Goal: Task Accomplishment & Management: Manage account settings

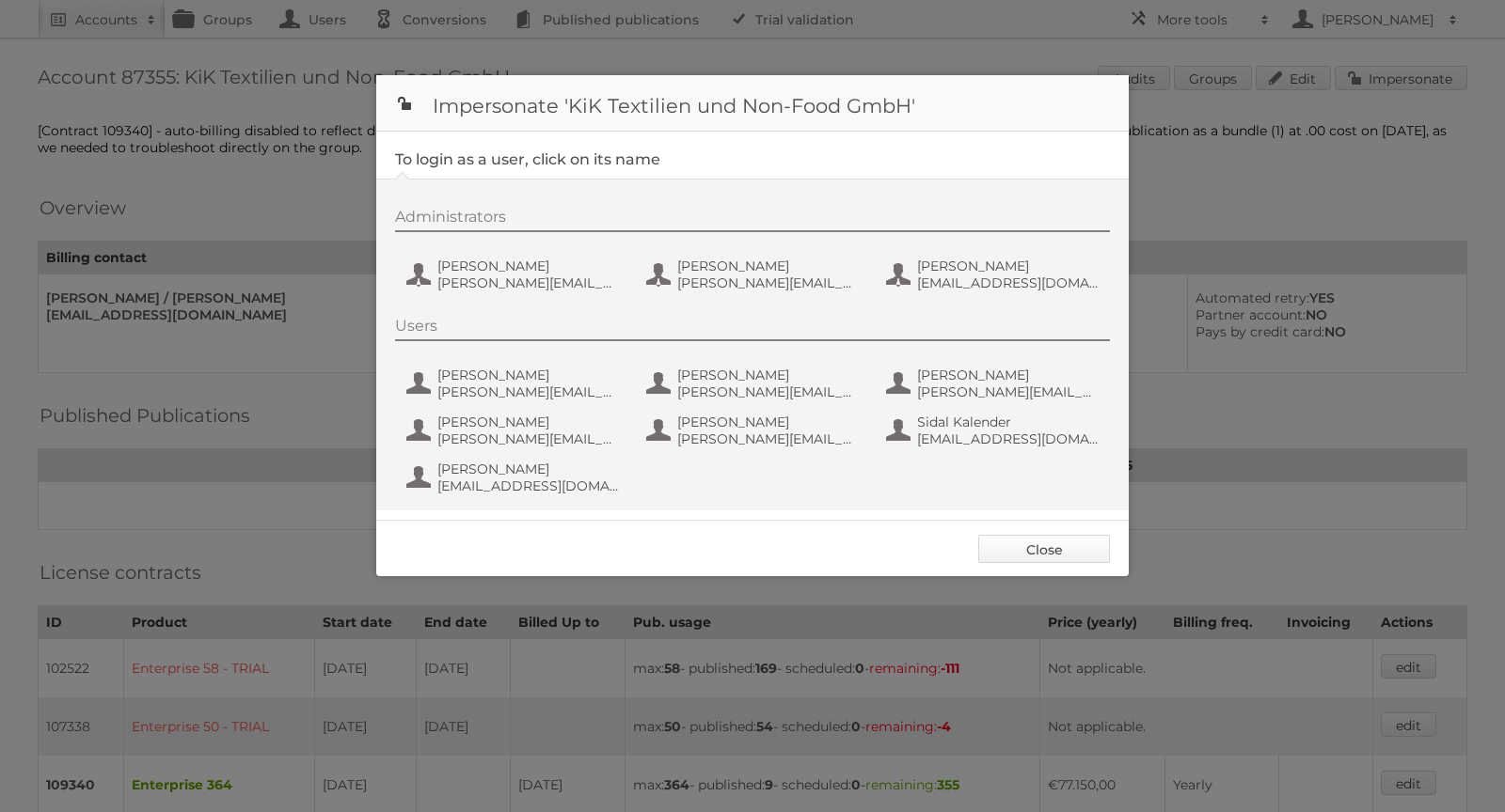
click at [1052, 557] on link "Close" at bounding box center [1044, 550] width 131 height 28
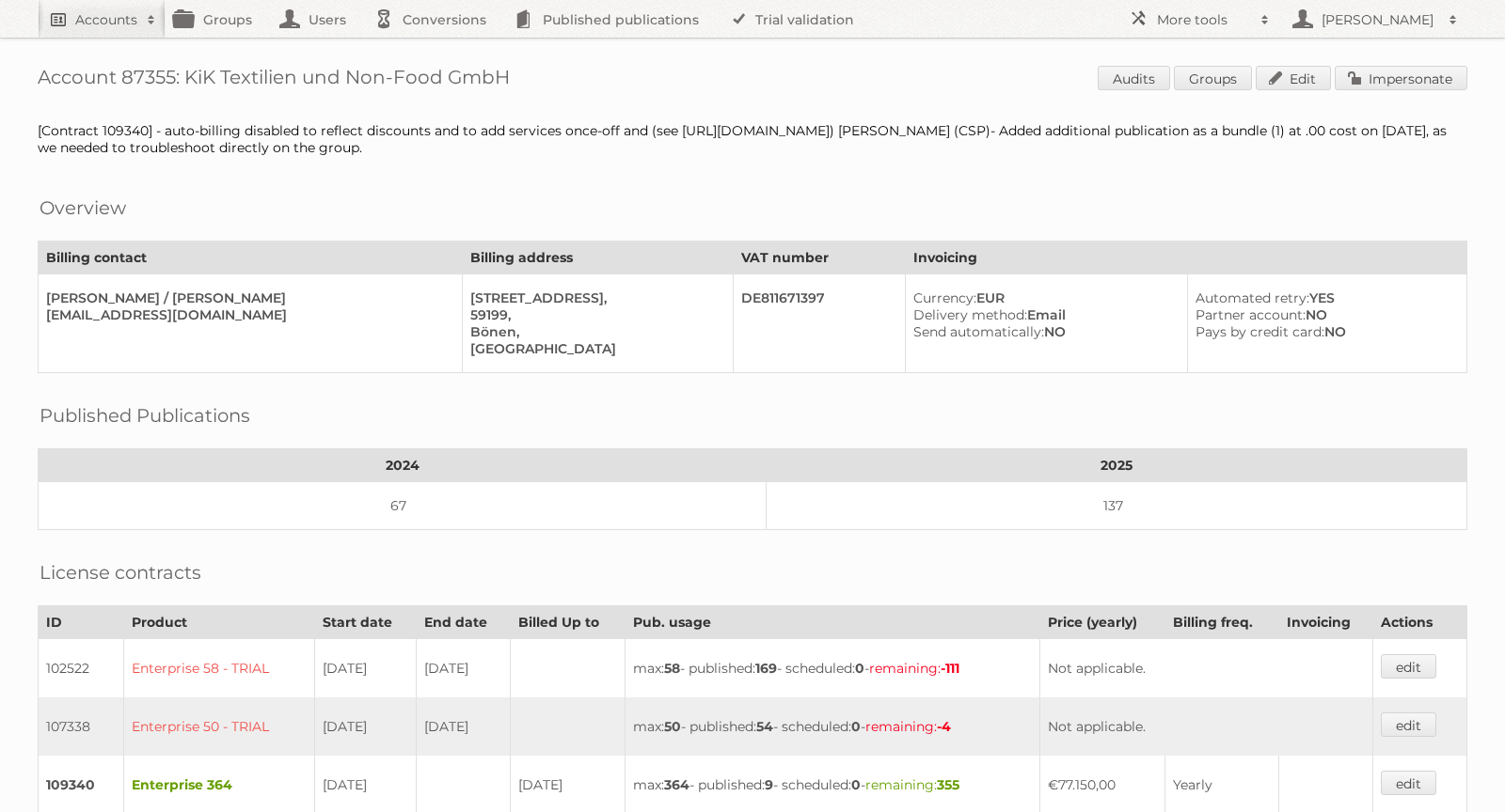
click at [99, 15] on h2 "Accounts" at bounding box center [107, 20] width 62 height 19
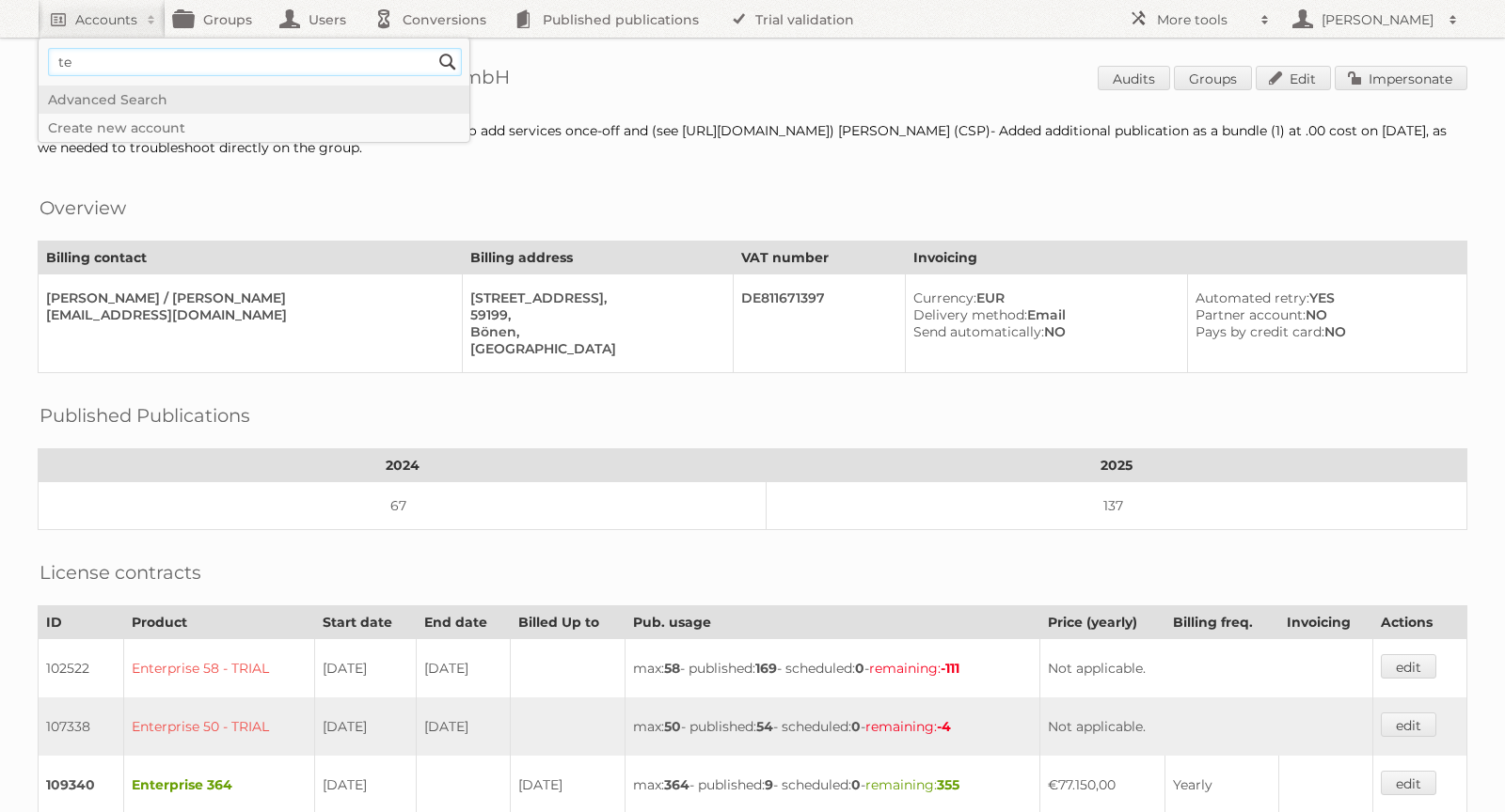
type input"] "t"
type input"] "[PERSON_NAME][EMAIL_ADDRESS][DOMAIN_NAME]"
click at [441, 59] on input "Search" at bounding box center [448, 62] width 28 height 28
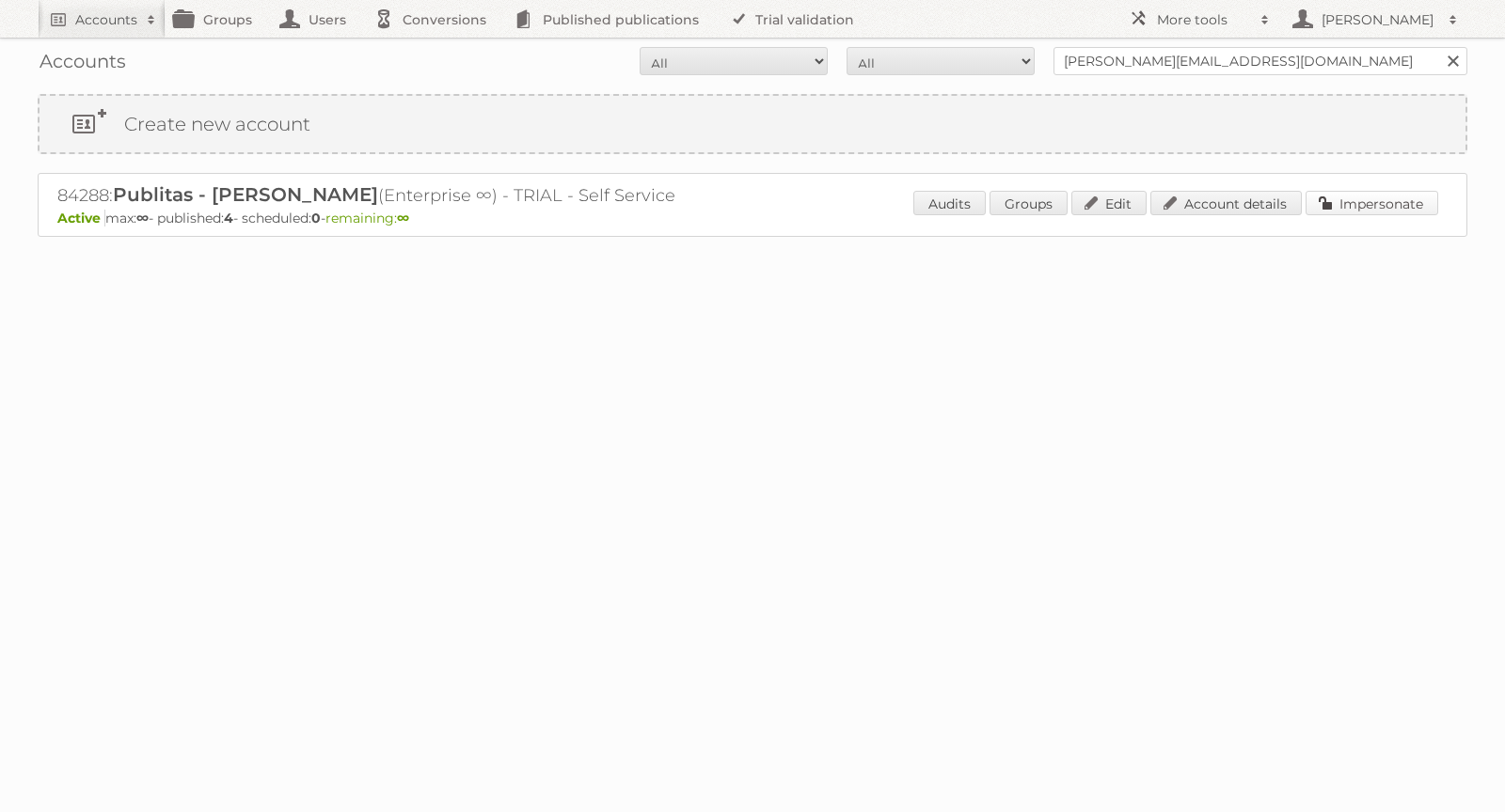
click at [1398, 197] on link "Impersonate" at bounding box center [1372, 203] width 132 height 25
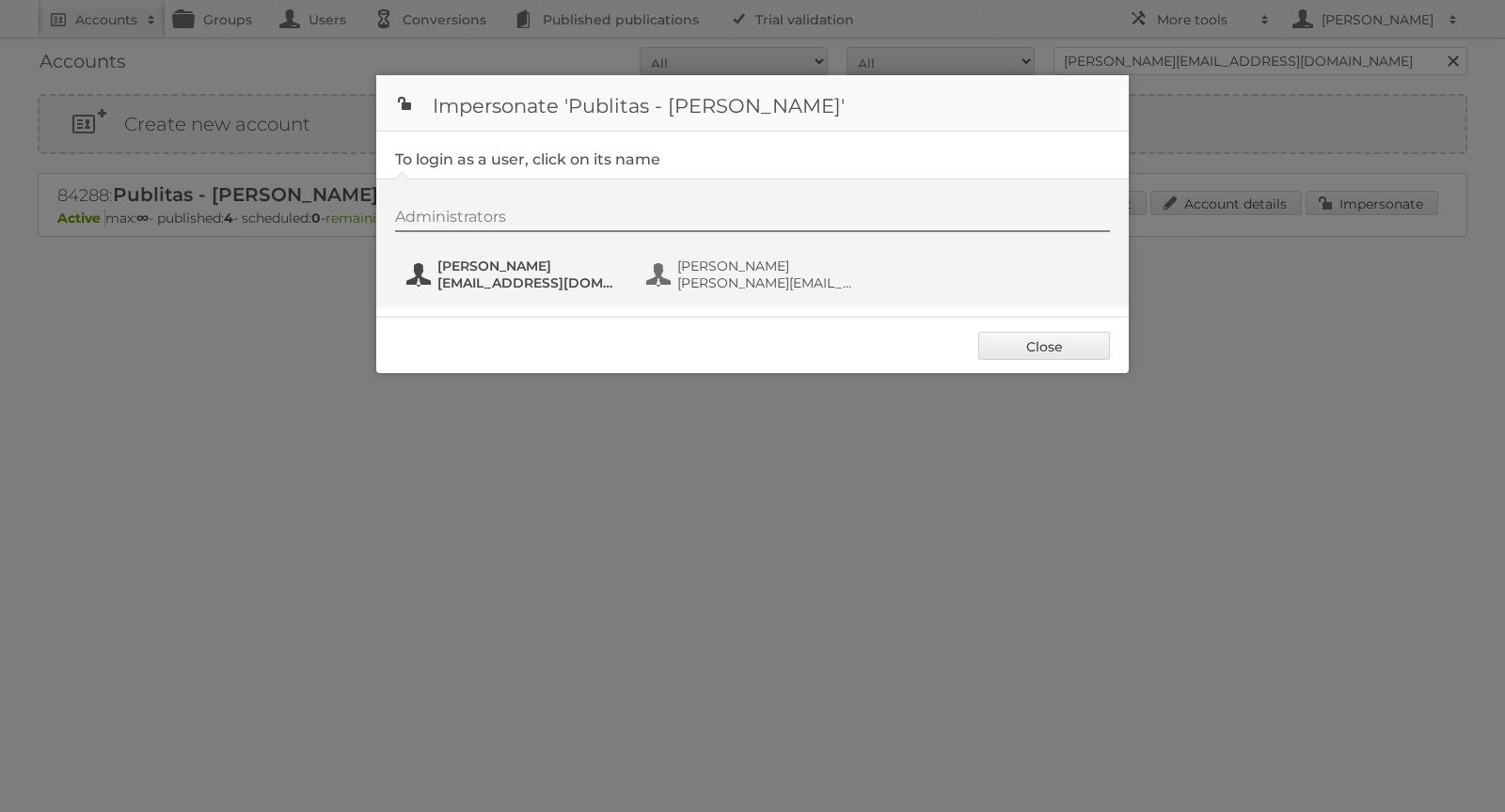
click at [548, 266] on span "Alejandro Valdez" at bounding box center [528, 266] width 182 height 17
